Goal: Task Accomplishment & Management: Use online tool/utility

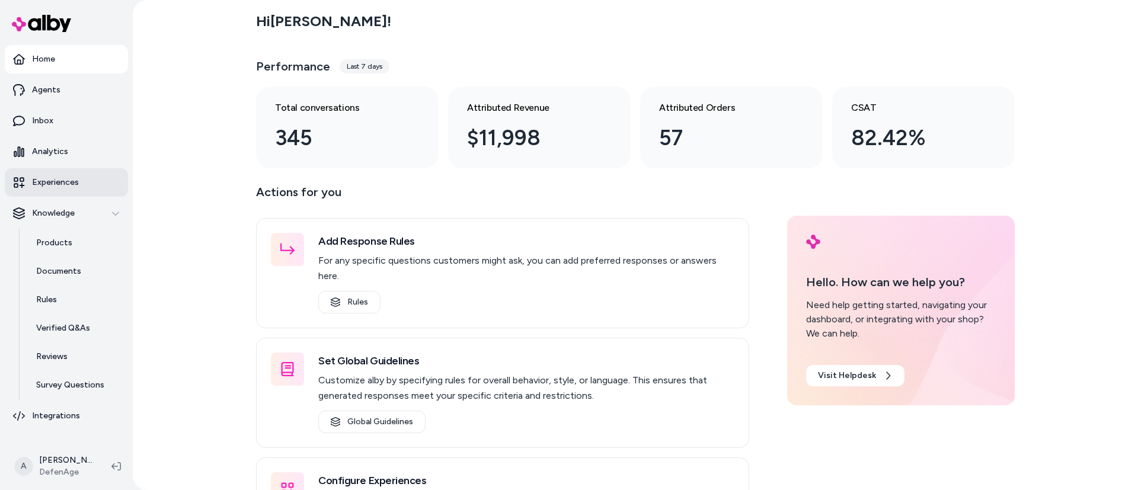
click at [56, 174] on link "Experiences" at bounding box center [66, 182] width 123 height 28
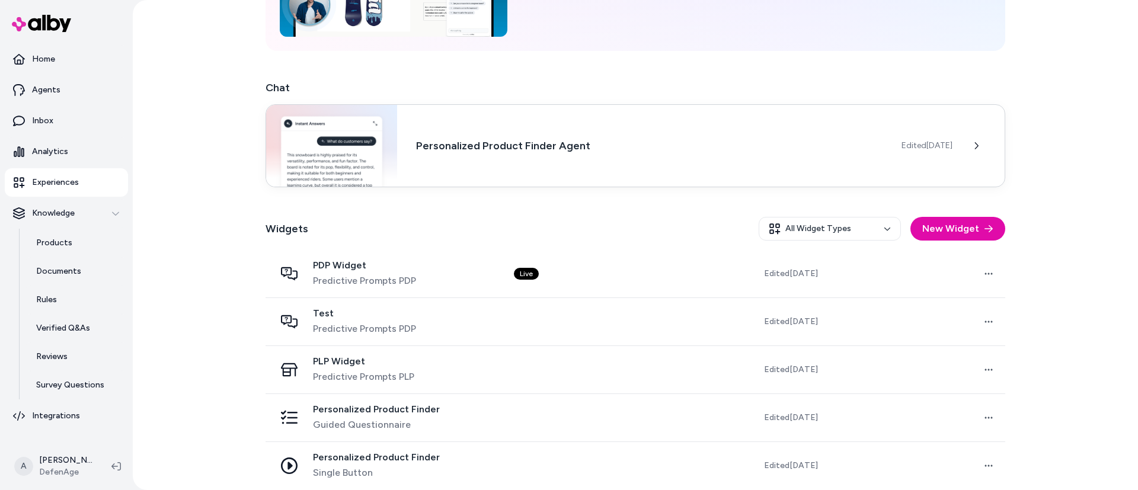
scroll to position [157, 0]
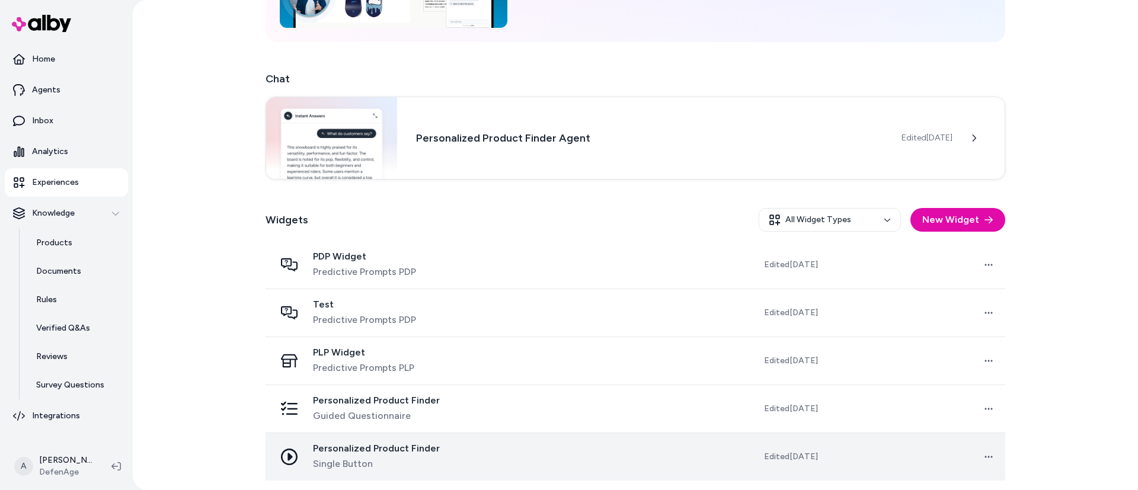
click at [463, 458] on div "Personalized Product Finder Single Button" at bounding box center [385, 457] width 220 height 28
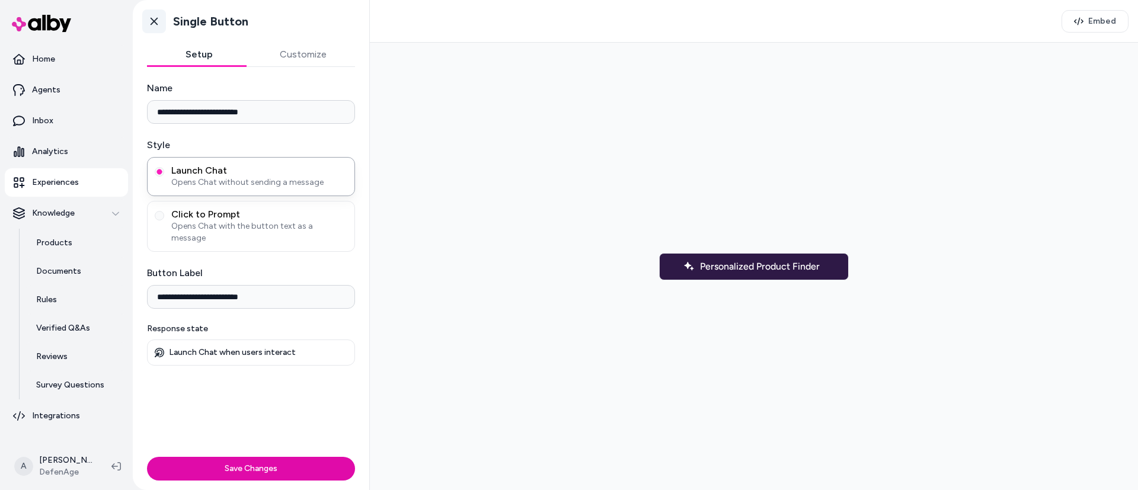
click at [149, 23] on icon at bounding box center [154, 21] width 12 height 12
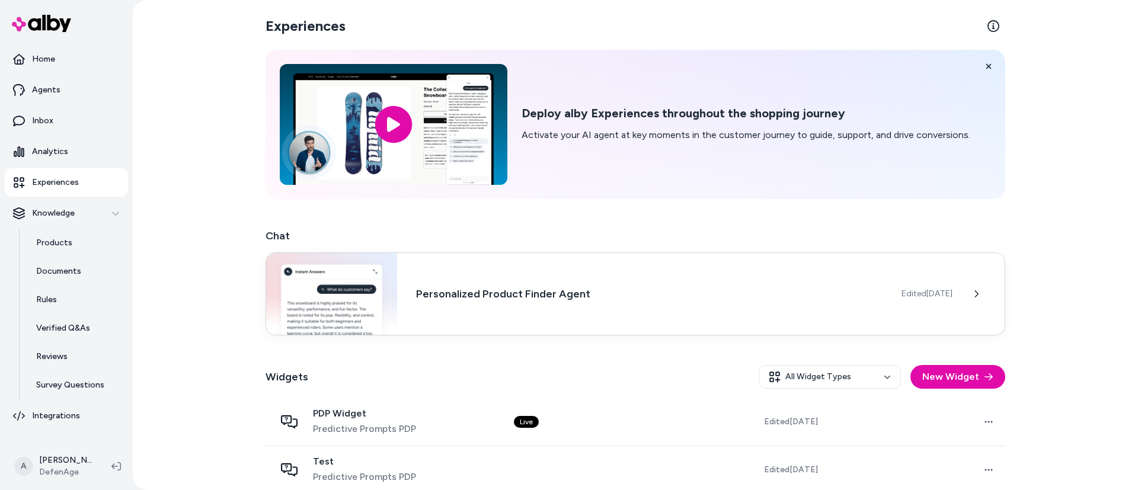
scroll to position [157, 0]
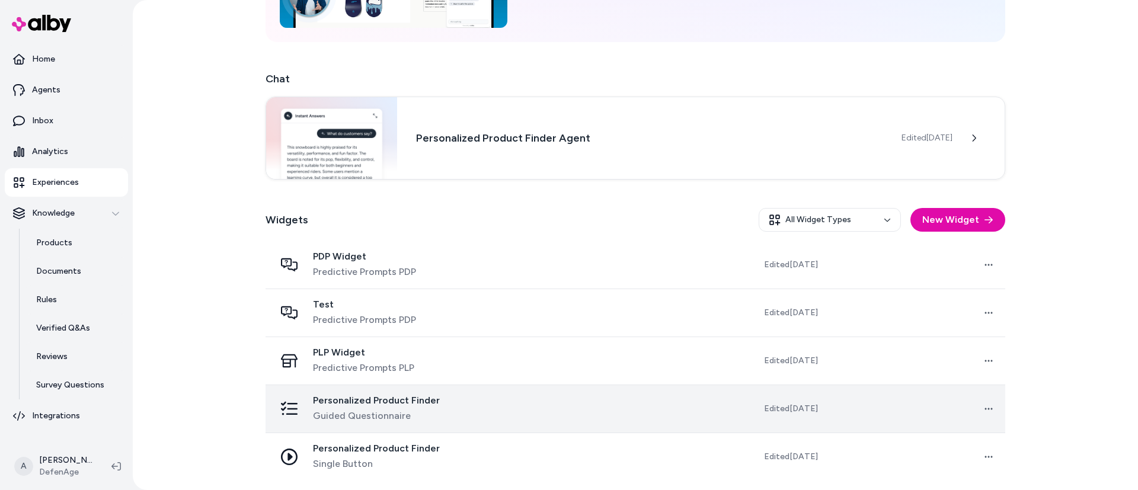
click at [573, 403] on td at bounding box center [593, 409] width 178 height 48
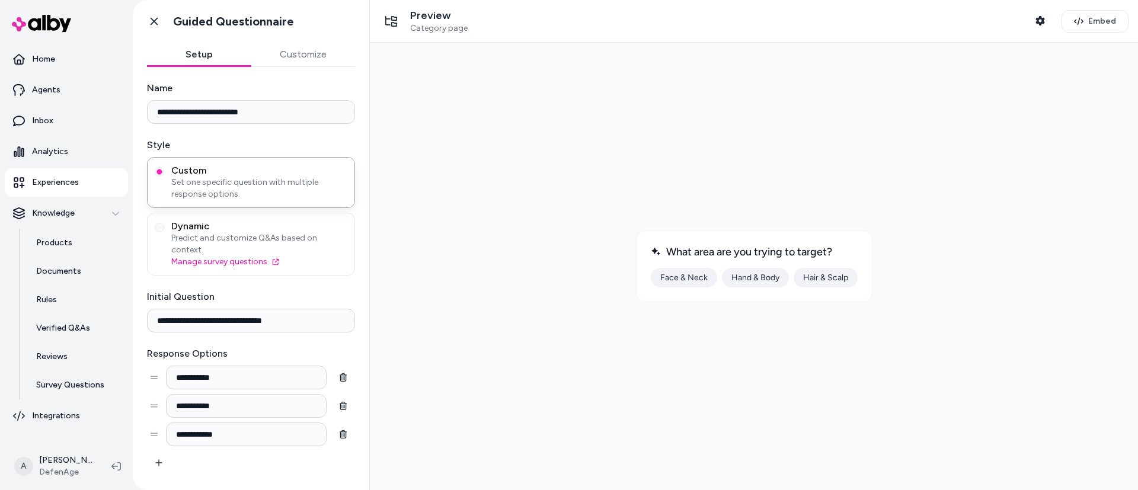
click at [686, 273] on button "Face & Neck" at bounding box center [684, 278] width 66 height 20
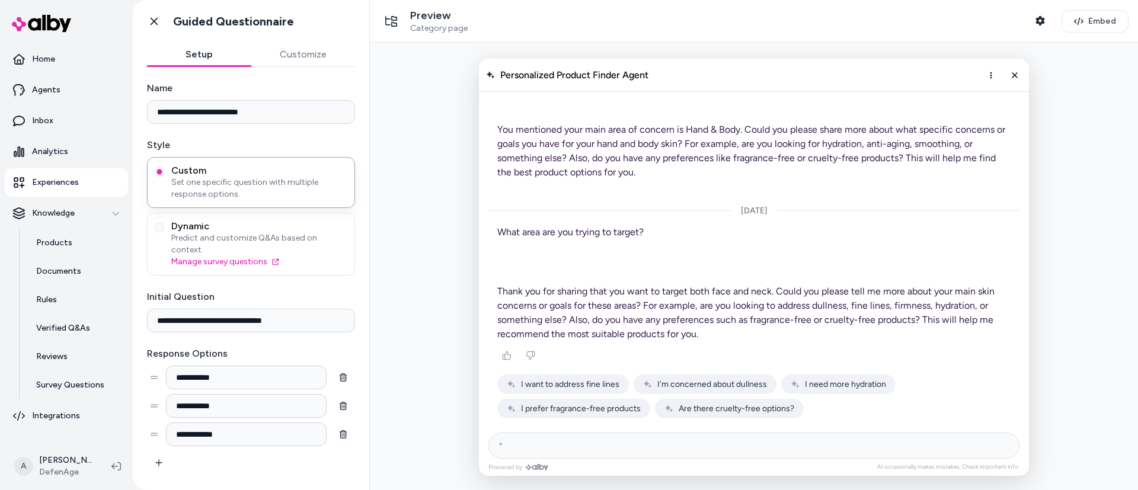
scroll to position [2754, 0]
click at [853, 386] on span "I need more hydration" at bounding box center [845, 384] width 81 height 10
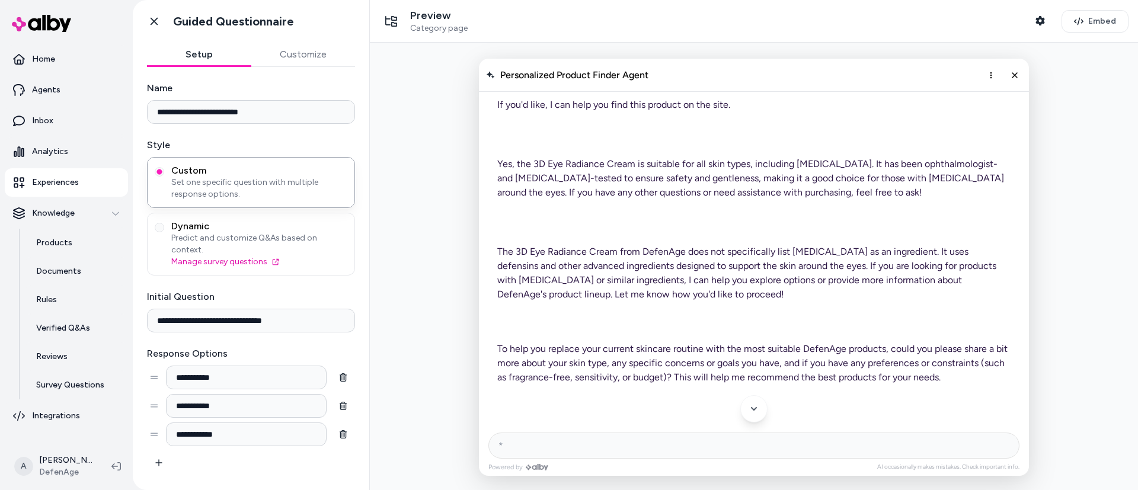
scroll to position [0, 0]
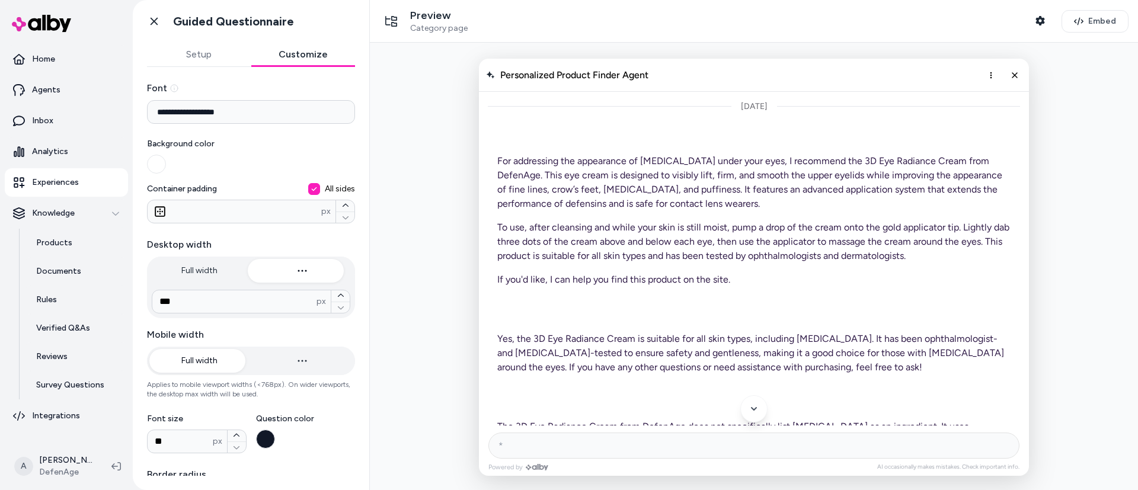
click at [296, 53] on button "Customize" at bounding box center [303, 55] width 104 height 24
click at [1015, 76] on line "Close chat" at bounding box center [1014, 74] width 5 height 5
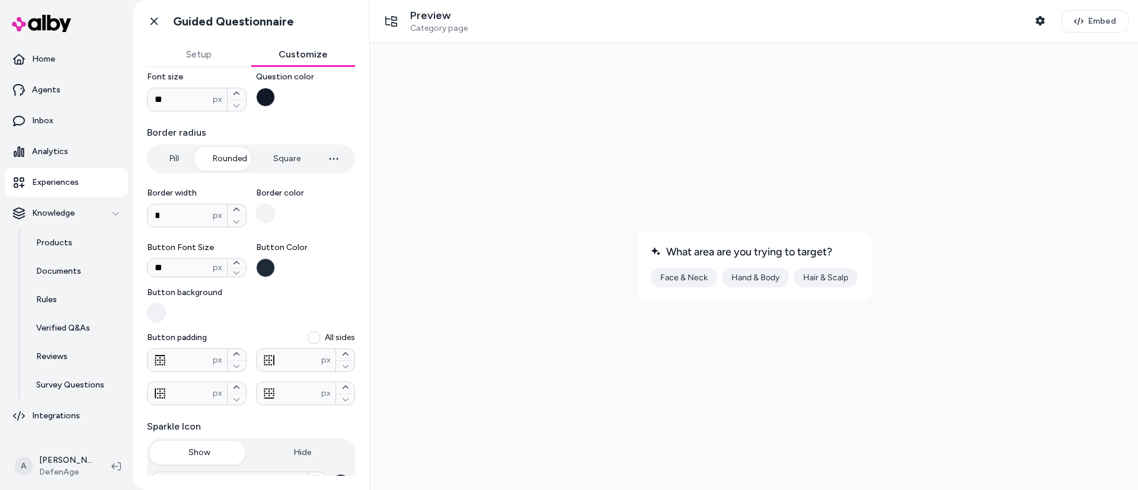
scroll to position [366, 0]
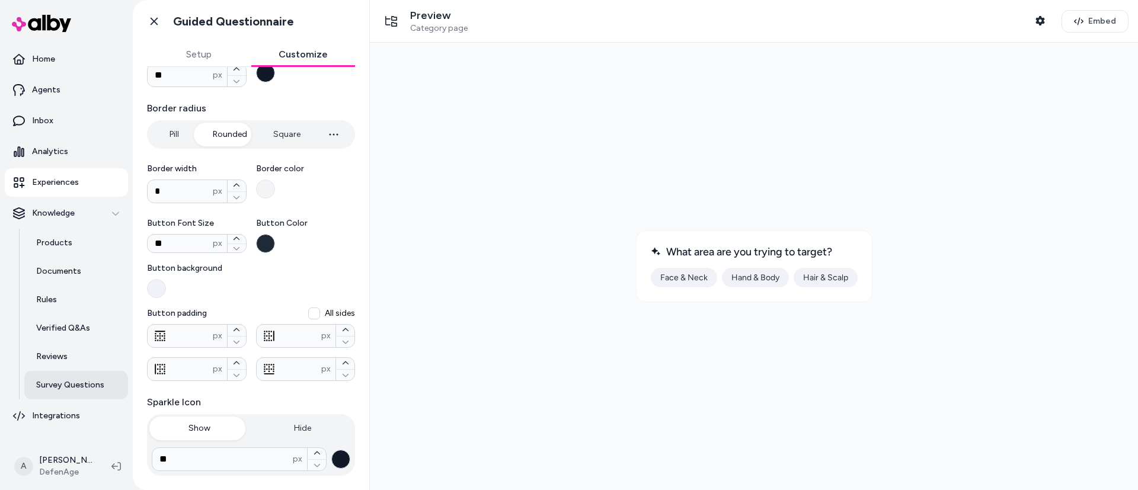
click at [95, 383] on p "Survey Questions" at bounding box center [70, 385] width 68 height 12
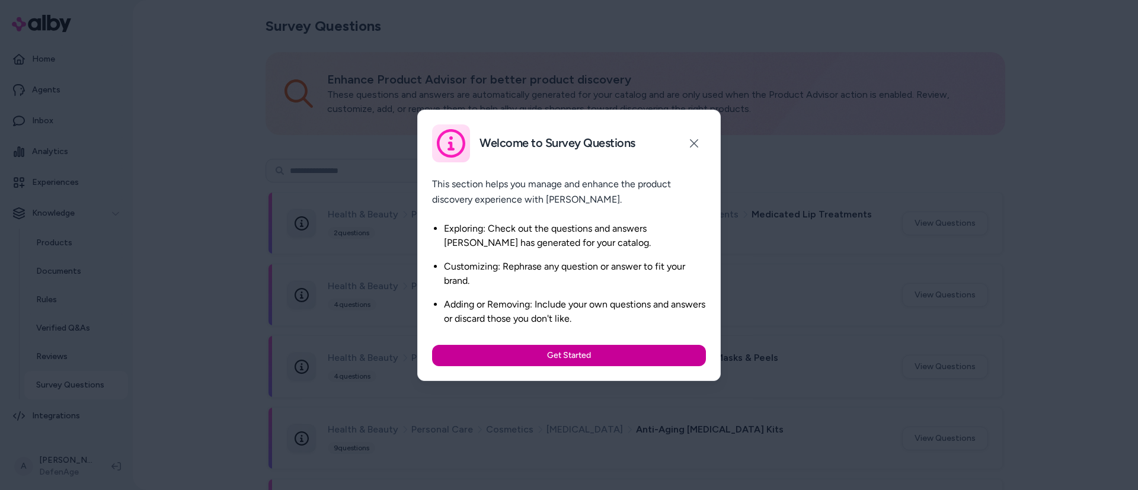
click at [591, 358] on button "Get Started" at bounding box center [569, 355] width 274 height 21
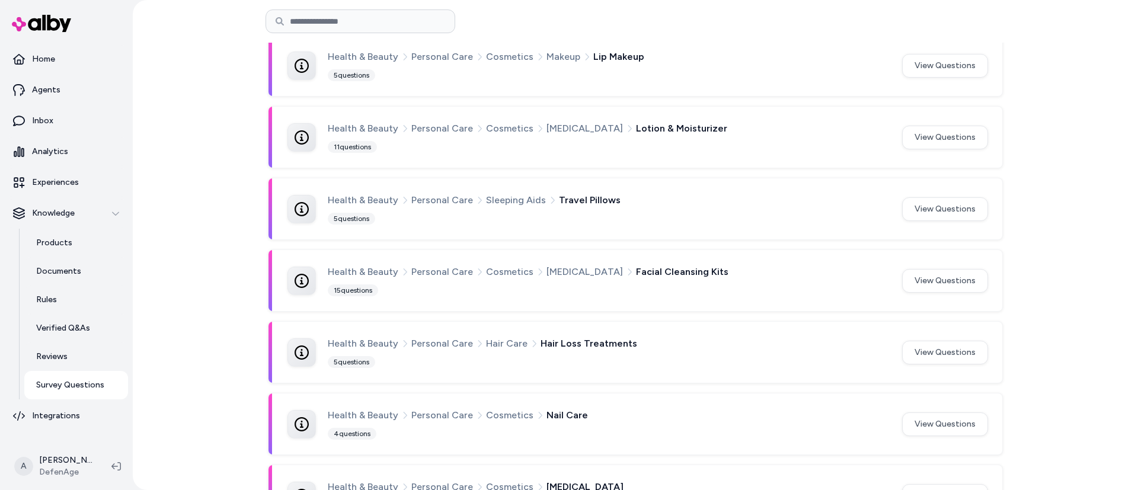
scroll to position [706, 0]
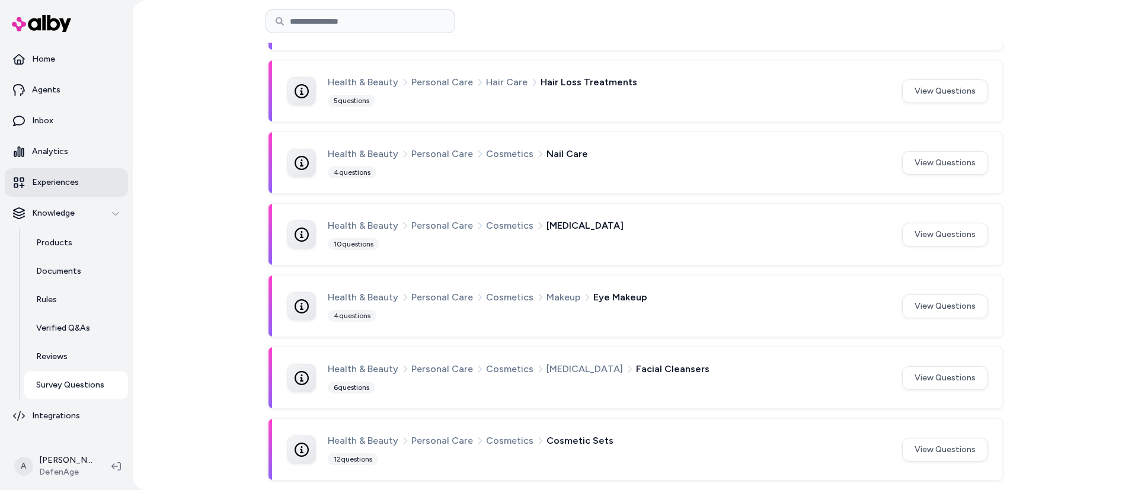
click at [56, 182] on p "Experiences" at bounding box center [55, 183] width 47 height 12
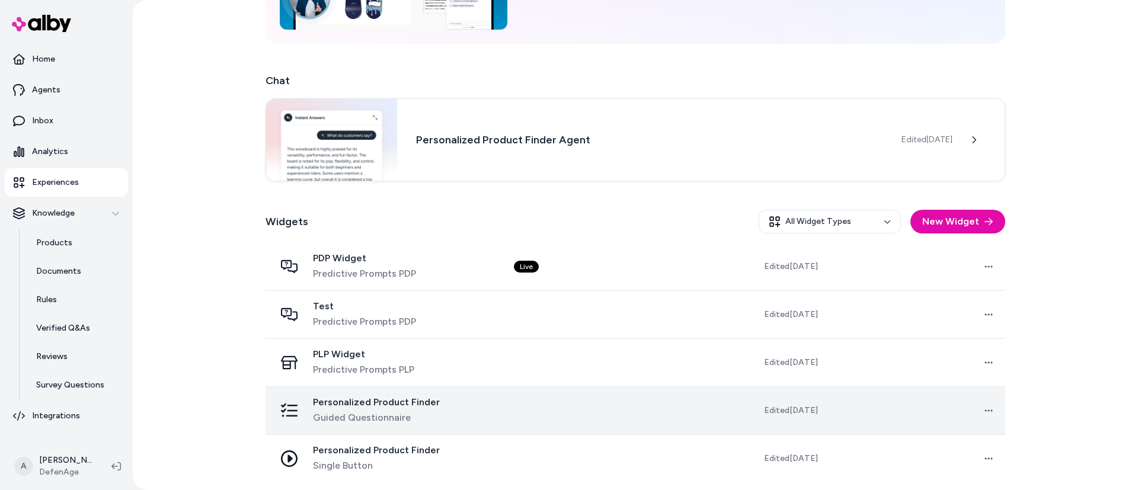
scroll to position [157, 0]
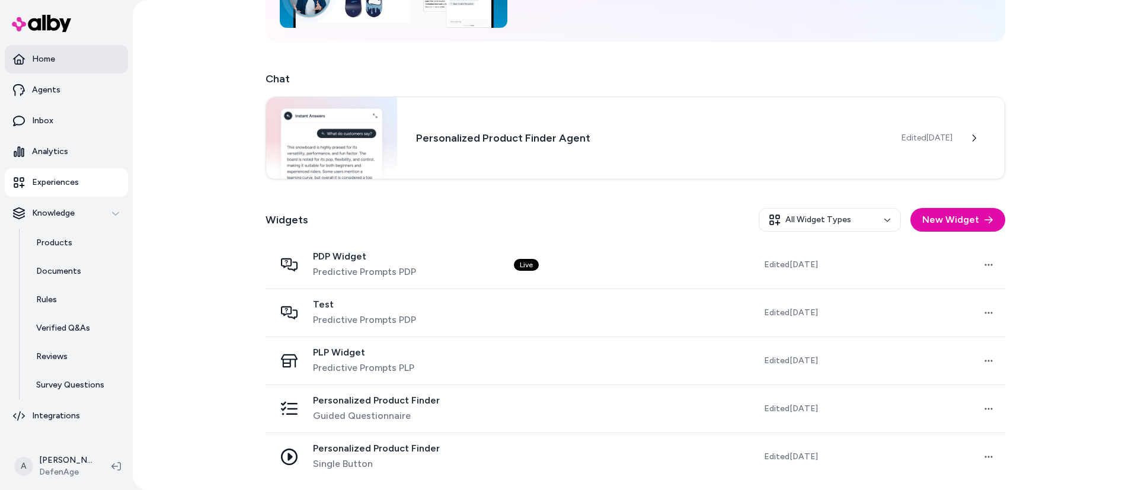
click at [57, 72] on link "Home" at bounding box center [66, 59] width 123 height 28
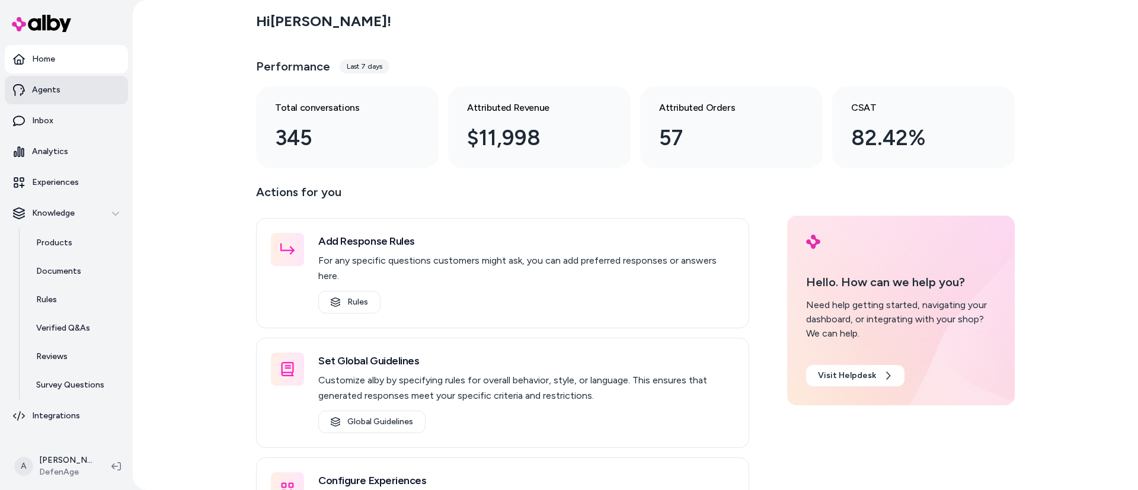
click at [65, 87] on link "Agents" at bounding box center [66, 90] width 123 height 28
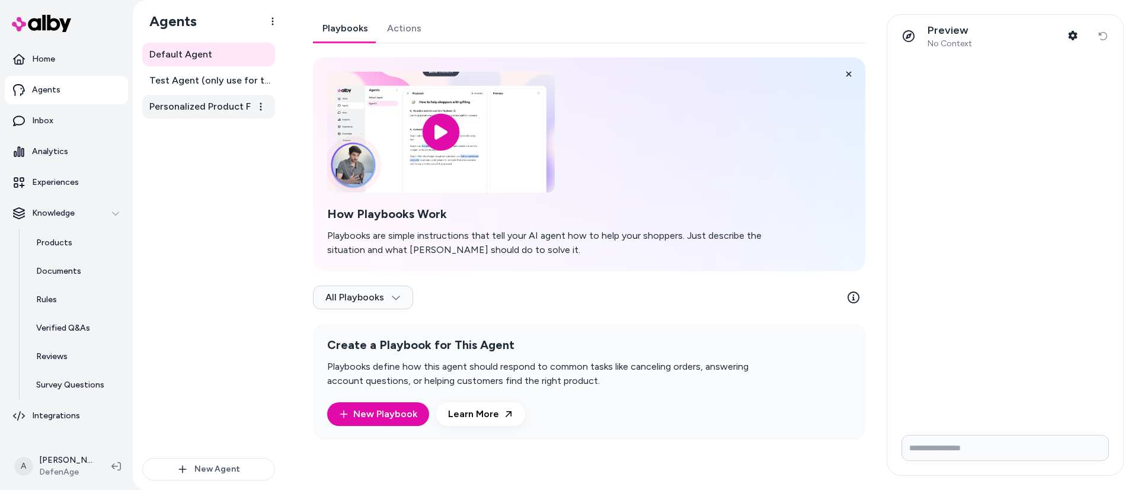
click at [188, 104] on span "Personalized Product Finder Agent" at bounding box center [209, 107] width 121 height 14
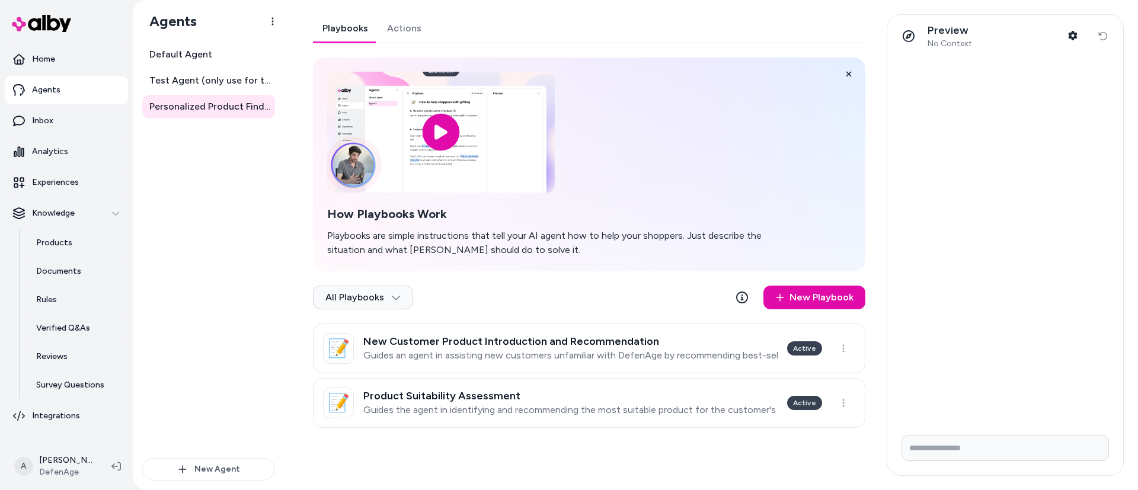
click at [227, 260] on div "Default Agent Test Agent (only use for testing) Personalized Product Finder Age…" at bounding box center [208, 250] width 133 height 415
